Goal: Navigation & Orientation: Find specific page/section

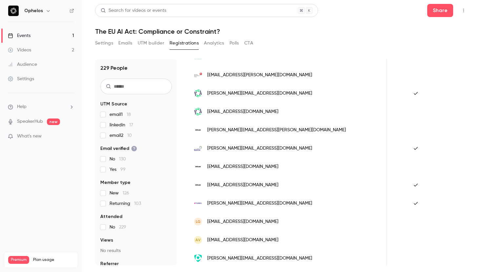
scroll to position [773, 0]
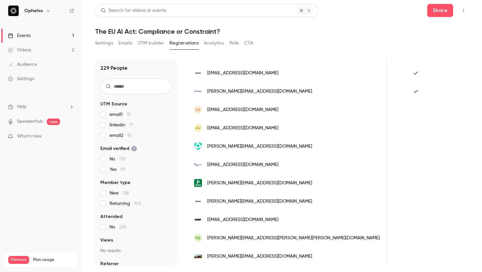
click at [50, 36] on link "Events 1" at bounding box center [41, 36] width 82 height 14
